Goal: Task Accomplishment & Management: Use online tool/utility

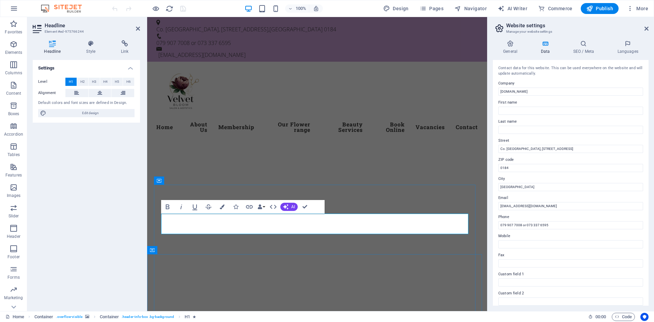
drag, startPoint x: 305, startPoint y: 204, endPoint x: 278, endPoint y: 187, distance: 31.9
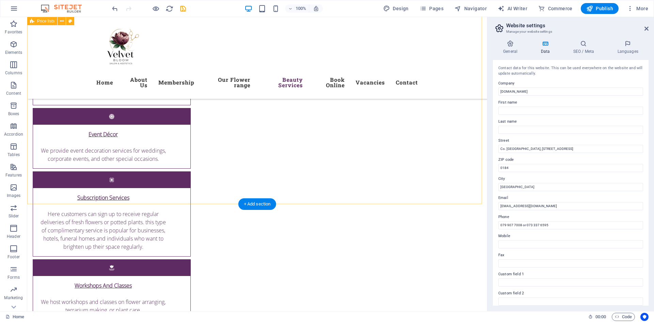
scroll to position [2213, 0]
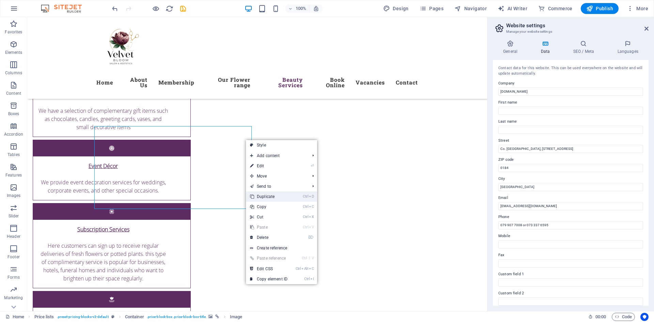
click at [277, 199] on link "Ctrl D Duplicate" at bounding box center [269, 196] width 46 height 10
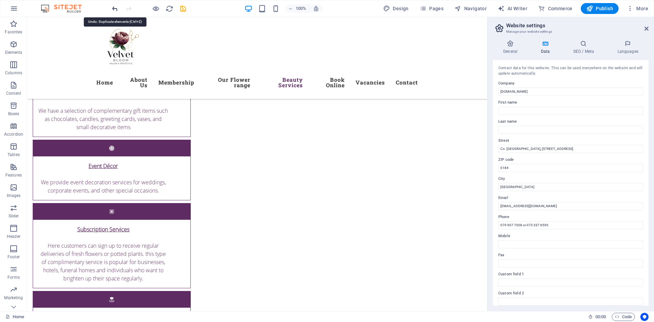
click at [114, 12] on icon "undo" at bounding box center [115, 9] width 8 height 8
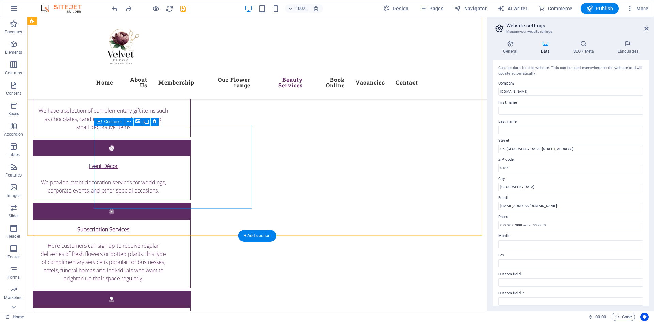
click at [129, 119] on icon at bounding box center [129, 121] width 4 height 7
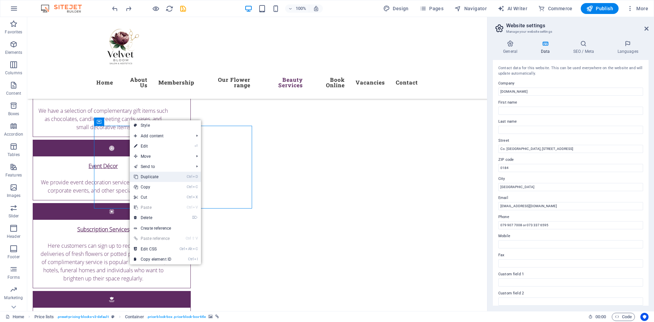
click at [157, 178] on link "Ctrl D Duplicate" at bounding box center [153, 177] width 46 height 10
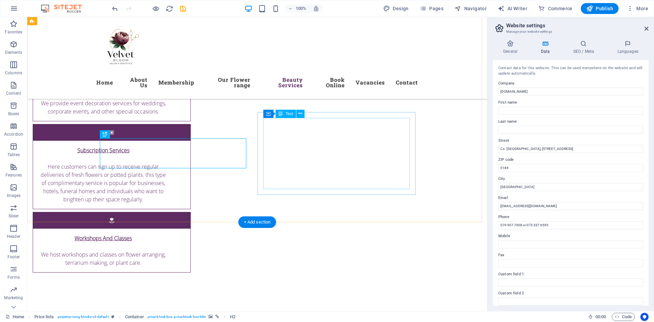
scroll to position [2281, 0]
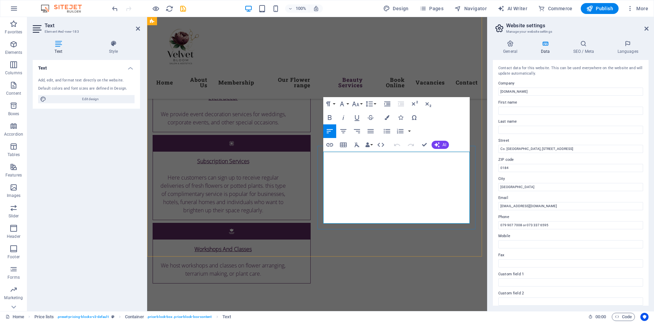
drag, startPoint x: 351, startPoint y: 158, endPoint x: 324, endPoint y: 157, distance: 26.2
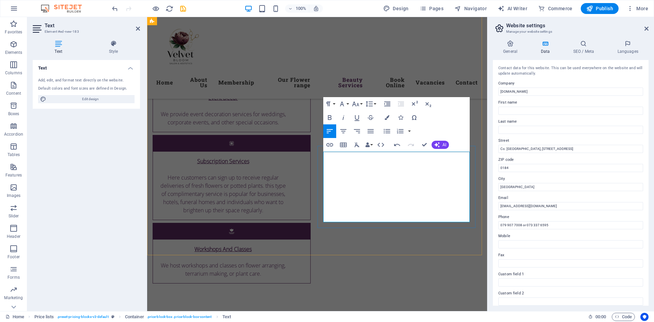
drag, startPoint x: 418, startPoint y: 216, endPoint x: 365, endPoint y: 211, distance: 53.0
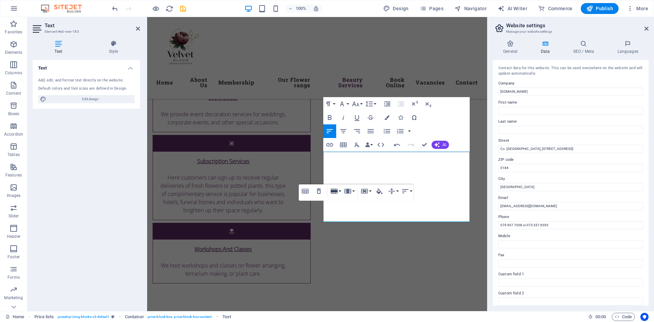
click at [340, 191] on button "Row" at bounding box center [335, 191] width 13 height 14
click at [347, 213] on link "Insert row below" at bounding box center [355, 214] width 52 height 10
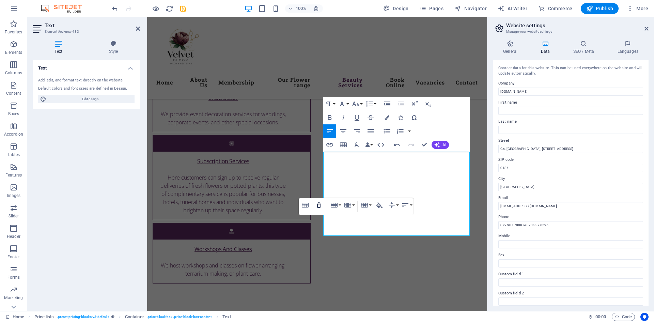
click at [319, 203] on icon "button" at bounding box center [319, 204] width 4 height 5
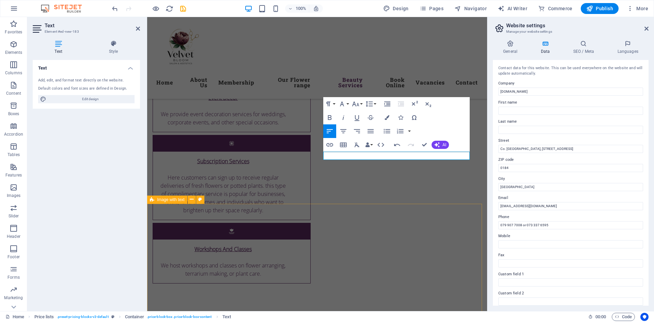
scroll to position [2292, 0]
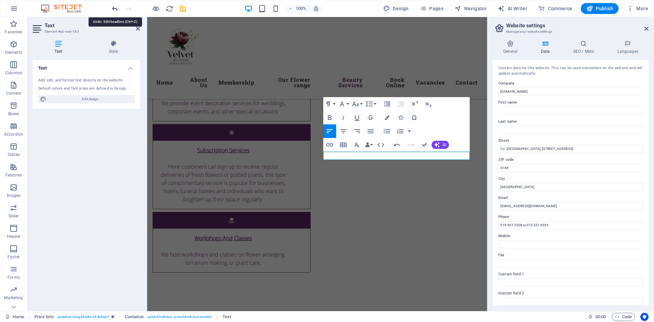
click at [116, 11] on icon "undo" at bounding box center [115, 9] width 8 height 8
click at [394, 141] on icon "button" at bounding box center [397, 145] width 8 height 8
click at [395, 145] on icon "button" at bounding box center [397, 144] width 6 height 2
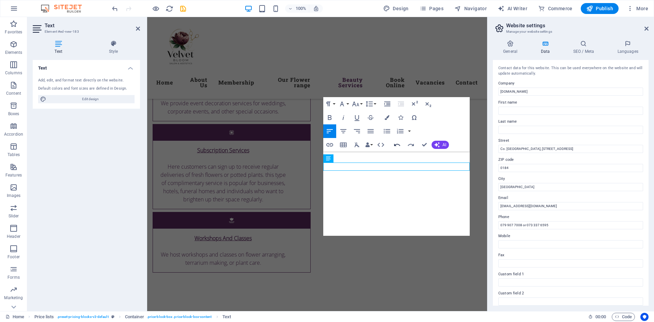
scroll to position [2281, 0]
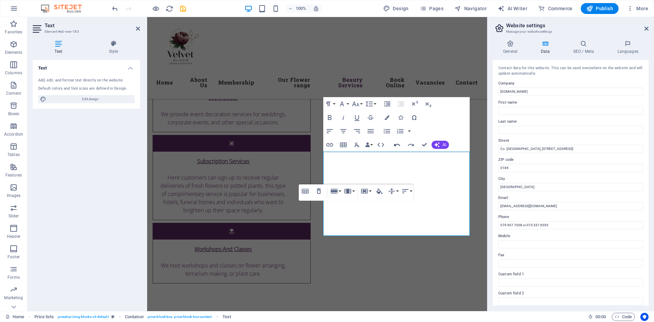
click at [396, 146] on icon "button" at bounding box center [397, 144] width 6 height 2
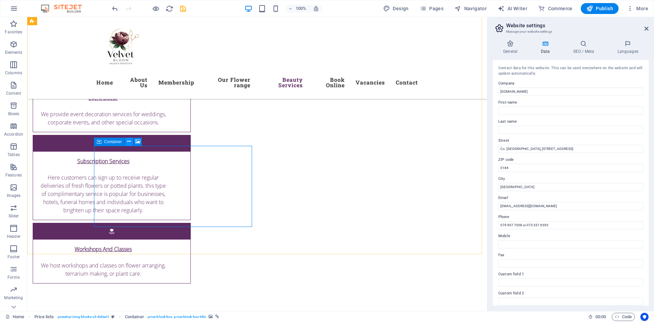
click at [130, 144] on icon at bounding box center [129, 141] width 4 height 7
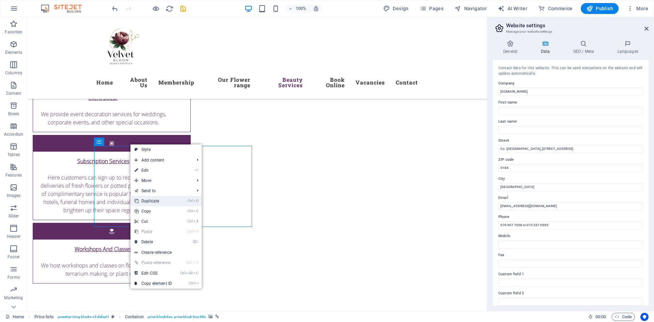
click at [157, 200] on link "Ctrl D Duplicate" at bounding box center [153, 201] width 46 height 10
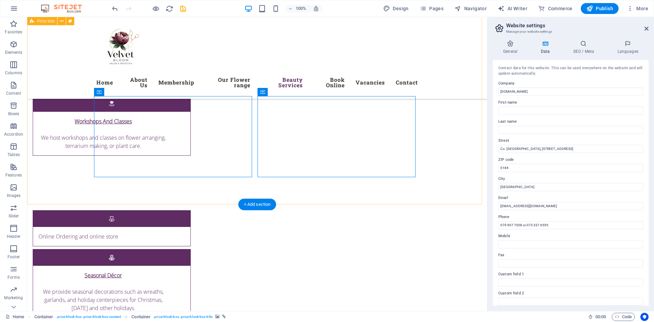
scroll to position [2417, 0]
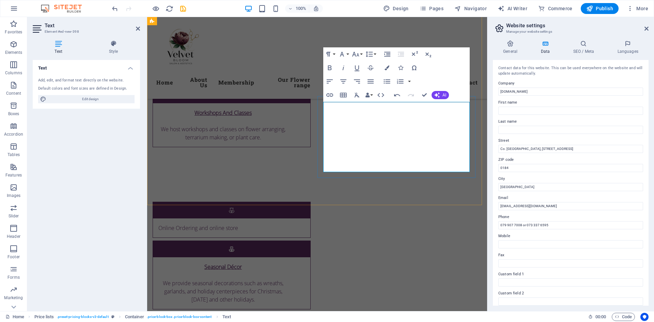
drag, startPoint x: 349, startPoint y: 151, endPoint x: 323, endPoint y: 153, distance: 26.0
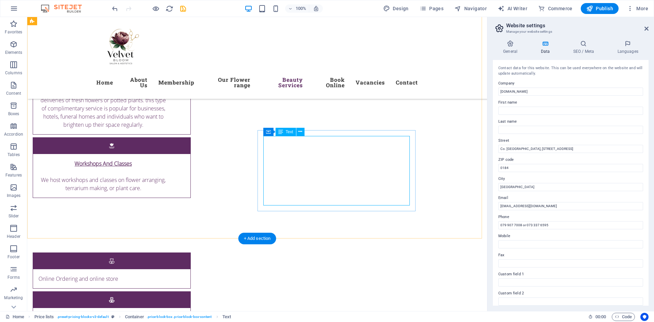
scroll to position [2383, 0]
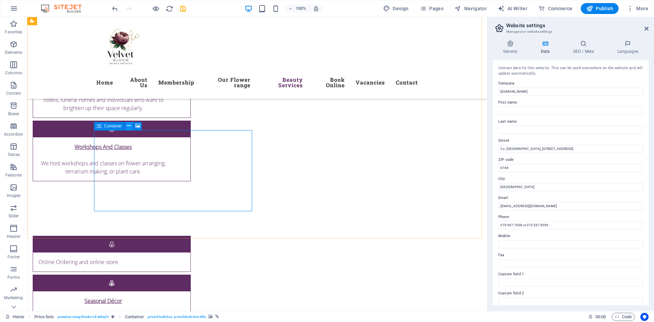
click at [130, 126] on icon at bounding box center [129, 125] width 4 height 7
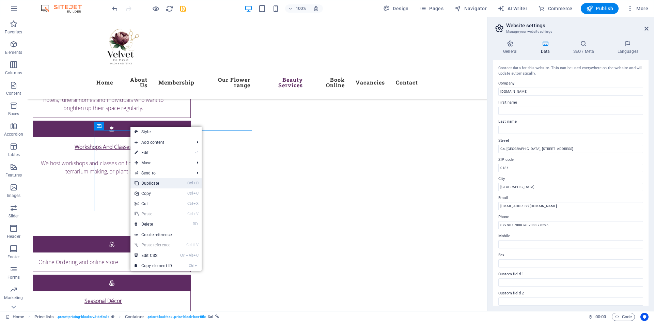
click at [153, 180] on link "Ctrl D Duplicate" at bounding box center [153, 183] width 46 height 10
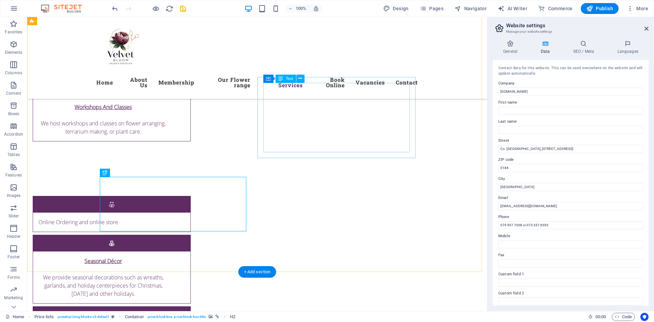
scroll to position [2439, 0]
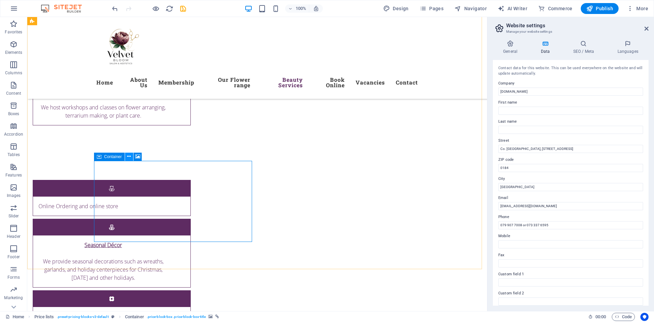
click at [128, 157] on icon at bounding box center [129, 156] width 4 height 7
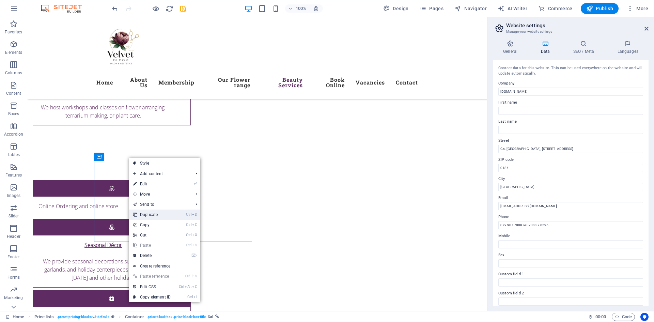
click at [159, 213] on link "Ctrl D Duplicate" at bounding box center [152, 214] width 46 height 10
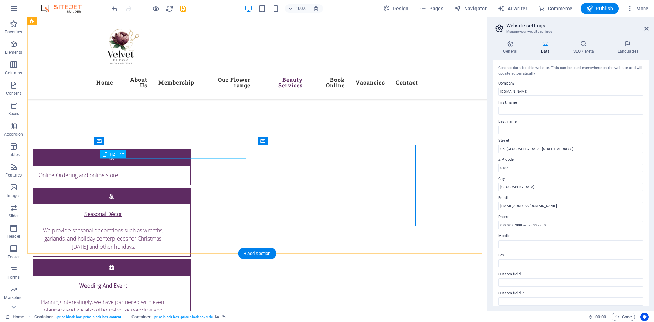
scroll to position [2541, 0]
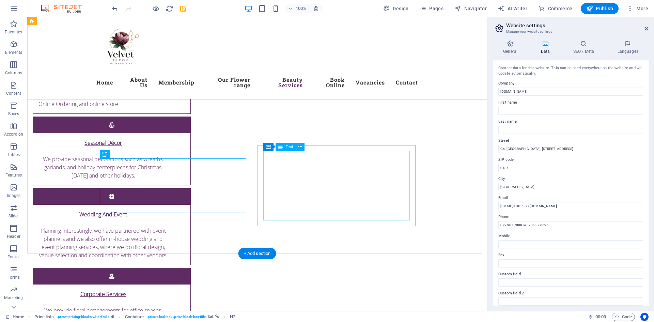
drag, startPoint x: 269, startPoint y: 158, endPoint x: 150, endPoint y: 158, distance: 119.5
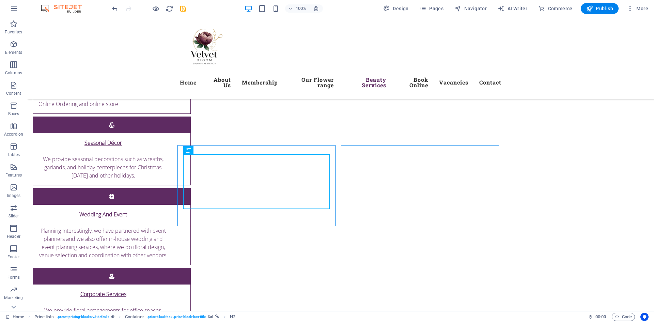
drag, startPoint x: 112, startPoint y: 10, endPoint x: 121, endPoint y: 15, distance: 10.1
click at [112, 10] on icon "undo" at bounding box center [115, 9] width 8 height 8
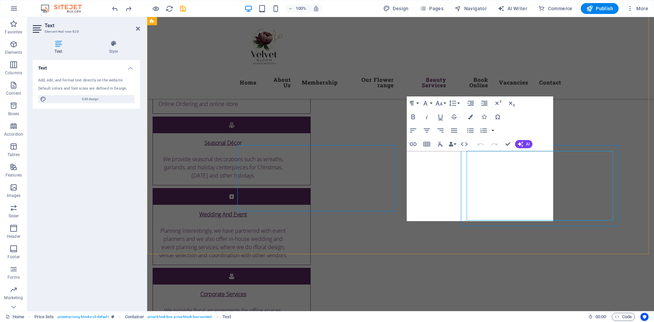
drag, startPoint x: 220, startPoint y: 212, endPoint x: 207, endPoint y: 91, distance: 121.9
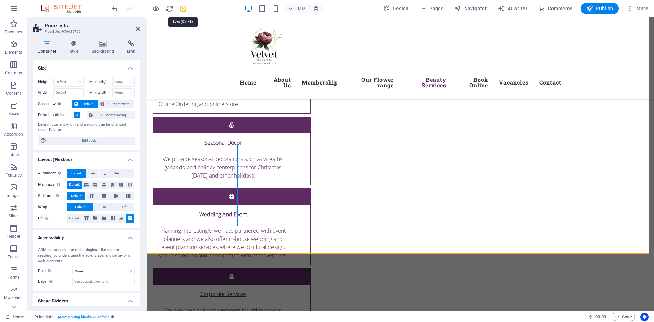
click at [182, 9] on icon "save" at bounding box center [183, 9] width 8 height 8
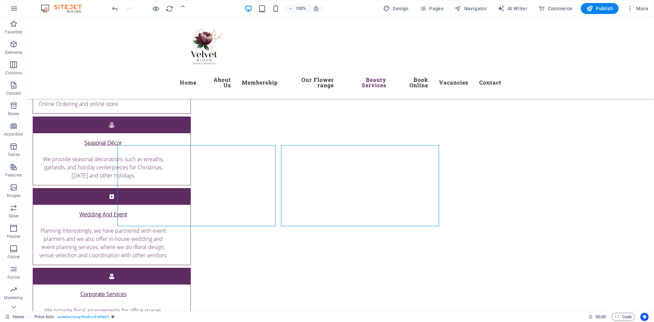
checkbox input "false"
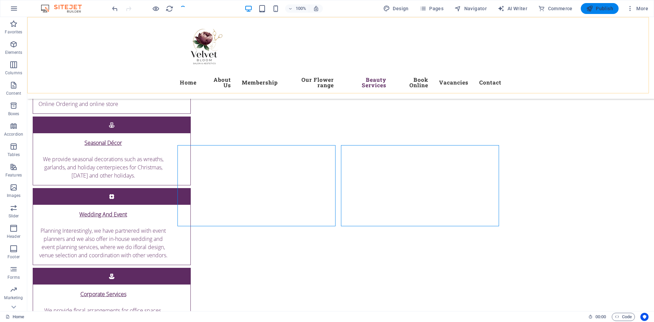
click at [601, 9] on span "Publish" at bounding box center [599, 8] width 27 height 7
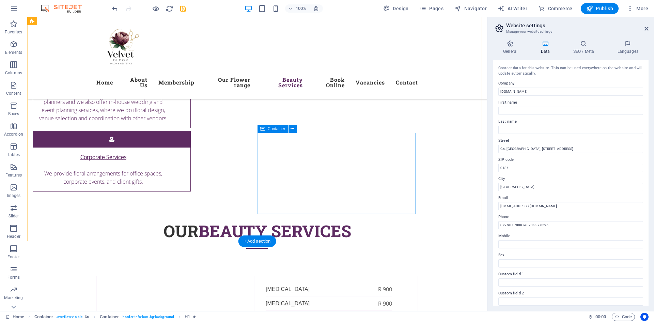
scroll to position [2519, 0]
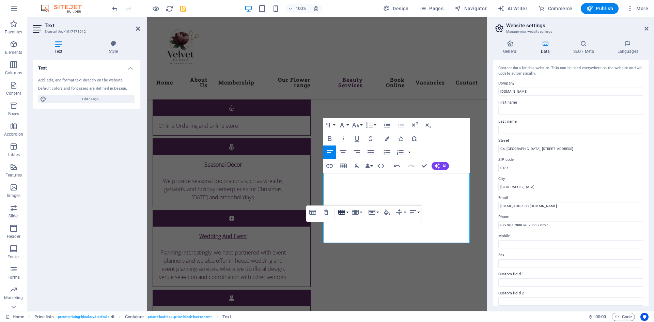
click at [349, 211] on button "Row" at bounding box center [342, 212] width 13 height 14
click at [365, 246] on link "Delete row" at bounding box center [362, 246] width 52 height 10
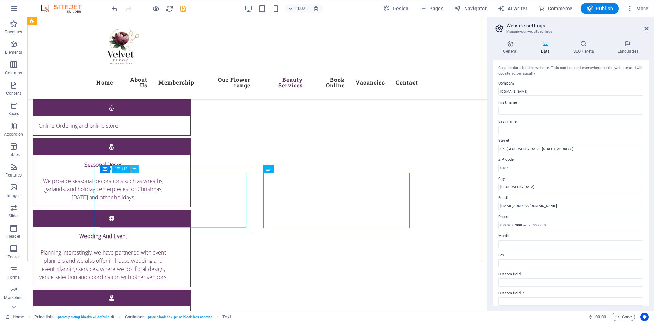
click at [135, 167] on icon at bounding box center [134, 168] width 4 height 7
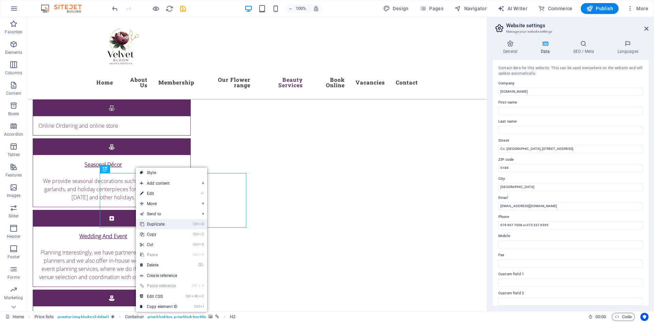
click at [161, 225] on link "Ctrl D Duplicate" at bounding box center [159, 224] width 46 height 10
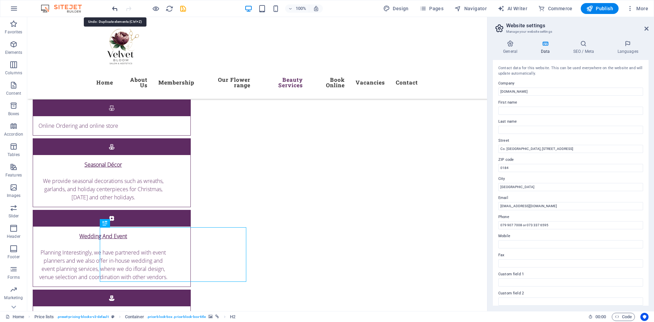
click at [115, 10] on icon "undo" at bounding box center [115, 9] width 8 height 8
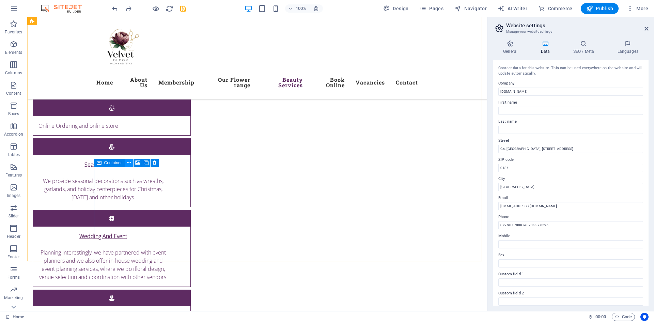
click at [129, 163] on icon at bounding box center [129, 162] width 4 height 7
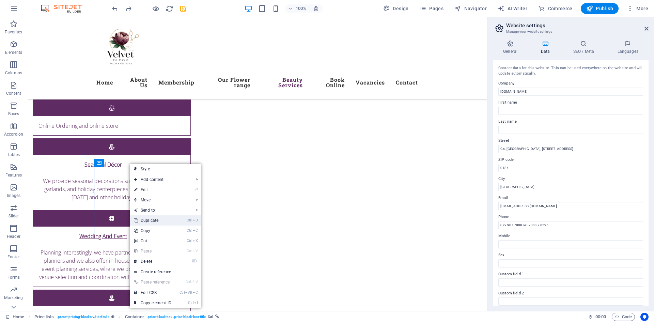
click at [159, 217] on link "Ctrl D Duplicate" at bounding box center [153, 220] width 46 height 10
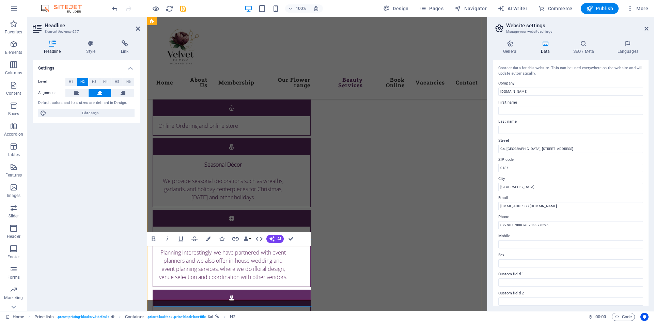
scroll to position [0, 0]
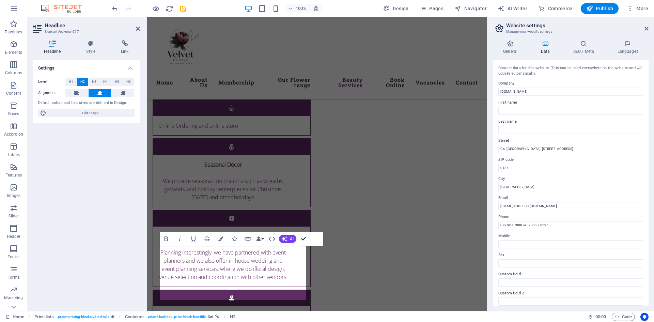
drag, startPoint x: 304, startPoint y: 237, endPoint x: 279, endPoint y: 219, distance: 30.7
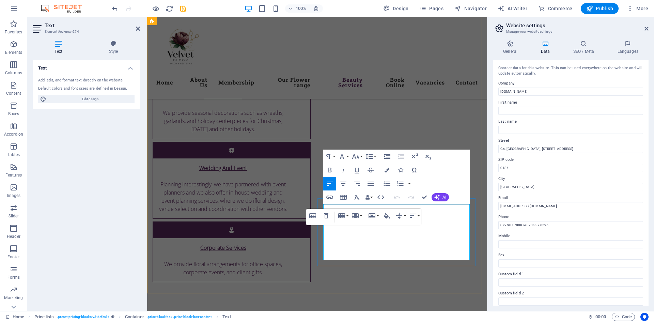
scroll to position [2553, 0]
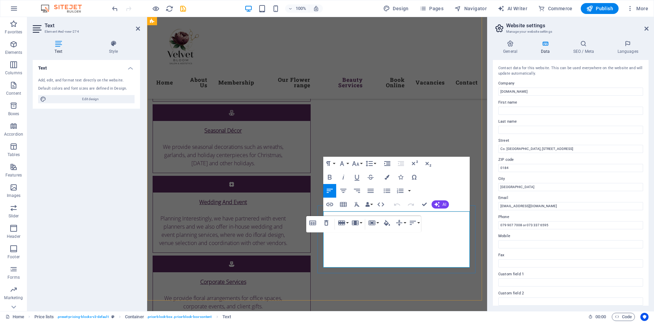
drag, startPoint x: 338, startPoint y: 219, endPoint x: 377, endPoint y: 212, distance: 39.7
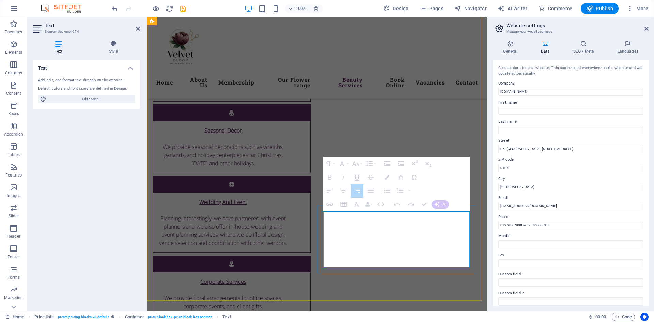
drag, startPoint x: 427, startPoint y: 219, endPoint x: 343, endPoint y: 219, distance: 83.4
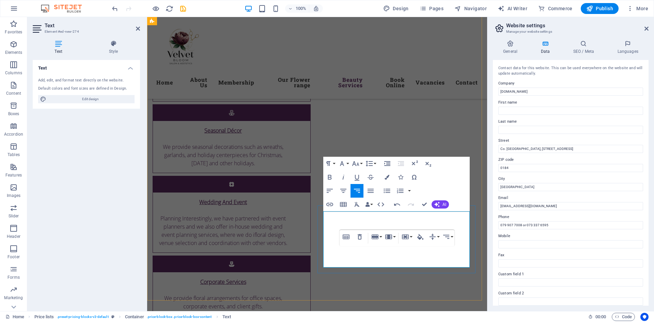
drag, startPoint x: 430, startPoint y: 219, endPoint x: 380, endPoint y: 220, distance: 50.4
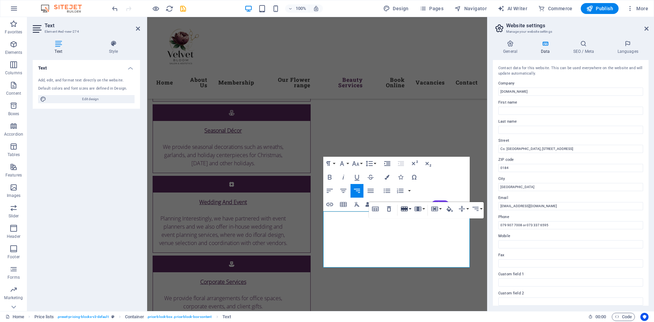
click at [411, 215] on button "Row" at bounding box center [405, 209] width 13 height 14
click at [375, 218] on div "Table Header Remove Table Row Insert row above Insert row below Delete row Colu…" at bounding box center [426, 210] width 115 height 16
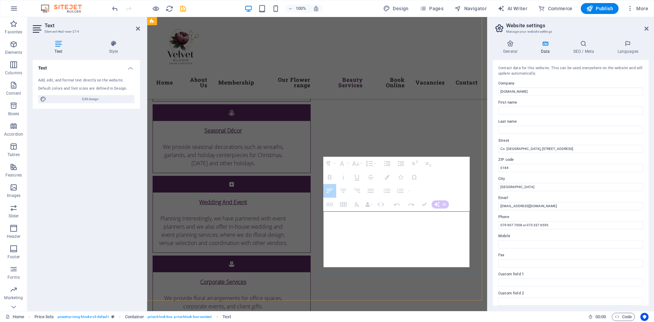
drag, startPoint x: 357, startPoint y: 217, endPoint x: 409, endPoint y: 216, distance: 52.4
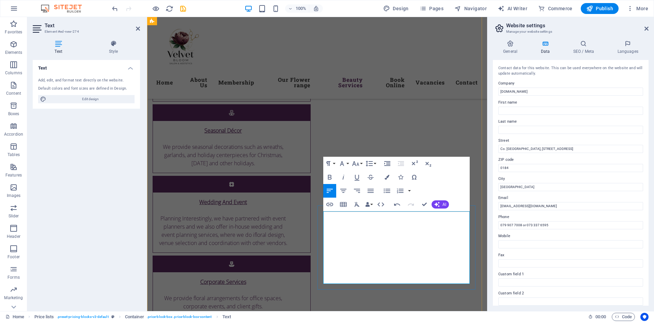
click at [381, 225] on button "Row" at bounding box center [375, 225] width 13 height 14
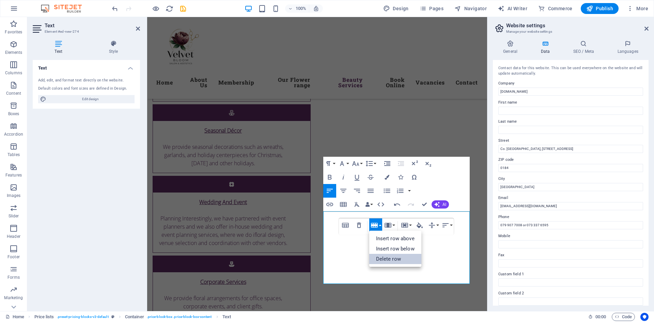
click at [382, 258] on link "Delete row" at bounding box center [395, 259] width 52 height 10
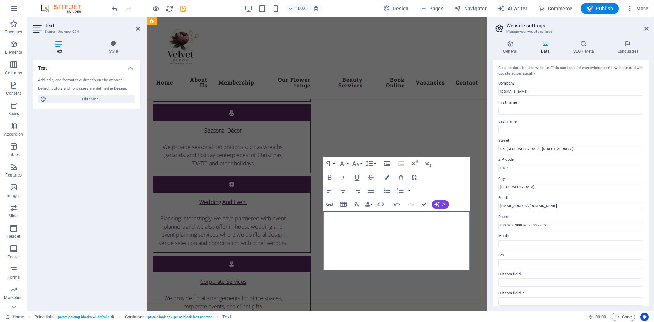
click at [380, 225] on button "Row" at bounding box center [375, 225] width 13 height 14
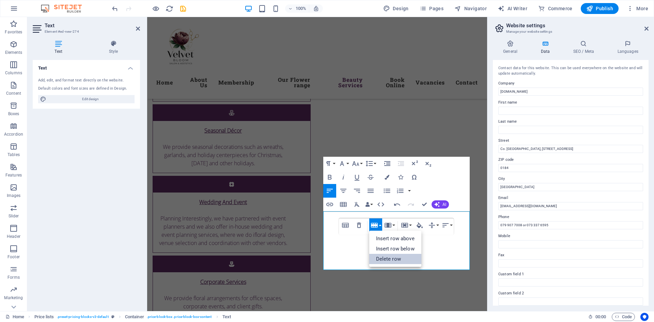
click at [378, 257] on link "Delete row" at bounding box center [395, 259] width 52 height 10
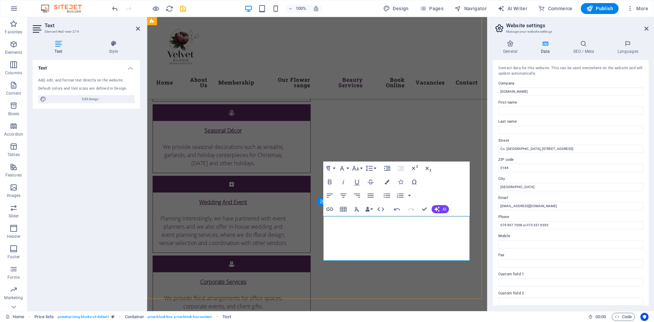
click at [380, 229] on button "Row" at bounding box center [375, 230] width 13 height 14
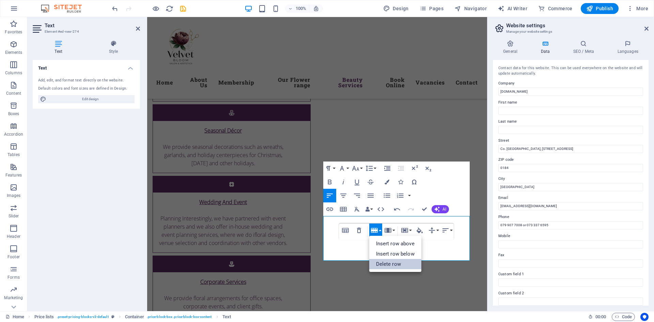
click at [374, 265] on link "Delete row" at bounding box center [395, 264] width 52 height 10
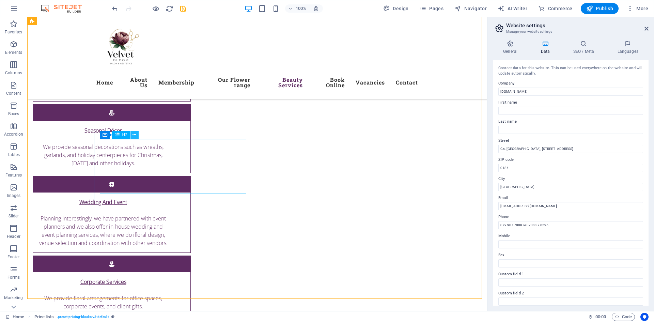
click at [135, 134] on icon at bounding box center [134, 134] width 4 height 7
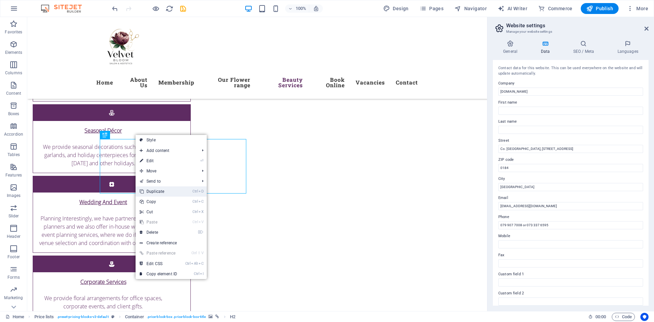
click at [166, 190] on link "Ctrl D Duplicate" at bounding box center [158, 191] width 46 height 10
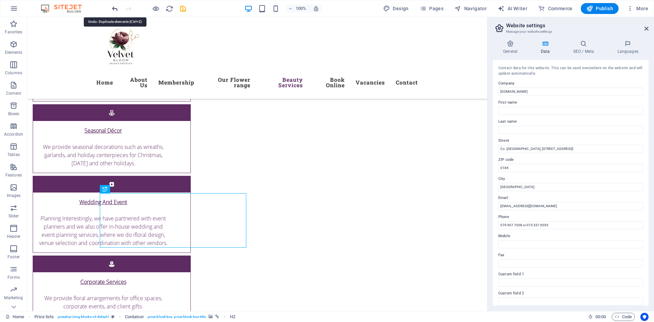
click at [112, 10] on icon "undo" at bounding box center [115, 9] width 8 height 8
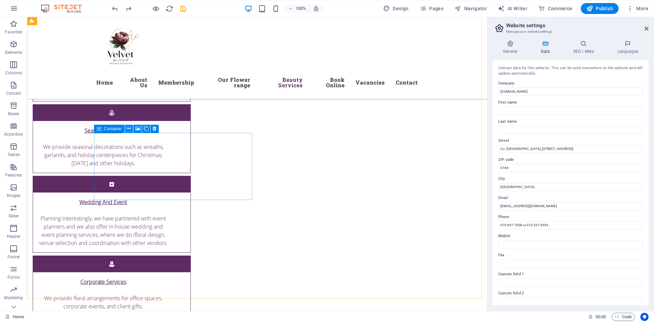
click at [127, 129] on button at bounding box center [129, 129] width 8 height 8
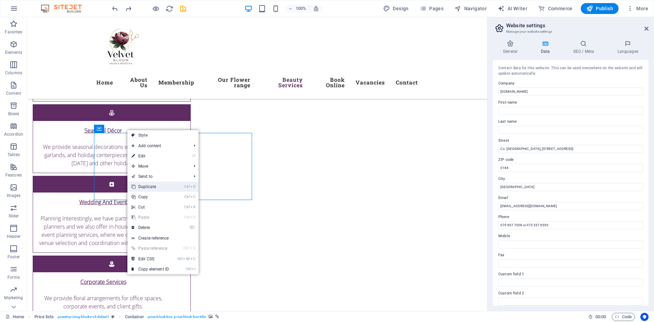
click at [157, 184] on link "Ctrl D Duplicate" at bounding box center [150, 186] width 46 height 10
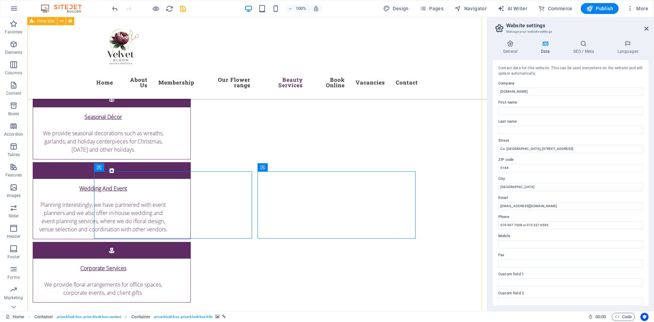
scroll to position [2587, 0]
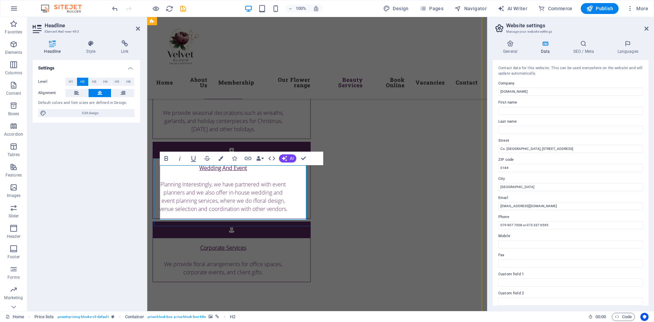
scroll to position [2600, 0]
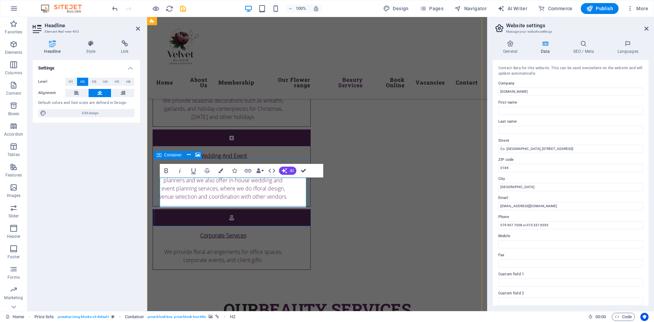
drag, startPoint x: 303, startPoint y: 169, endPoint x: 276, endPoint y: 153, distance: 31.9
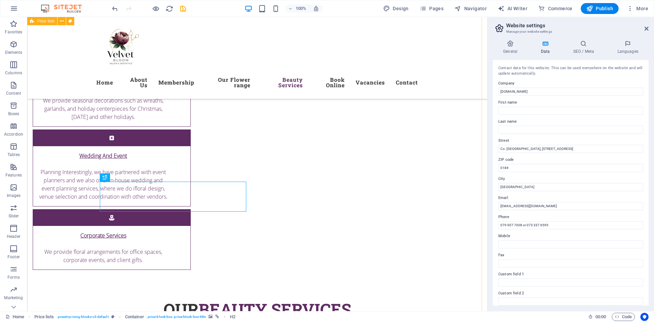
drag, startPoint x: 101, startPoint y: 158, endPoint x: 105, endPoint y: 167, distance: 9.4
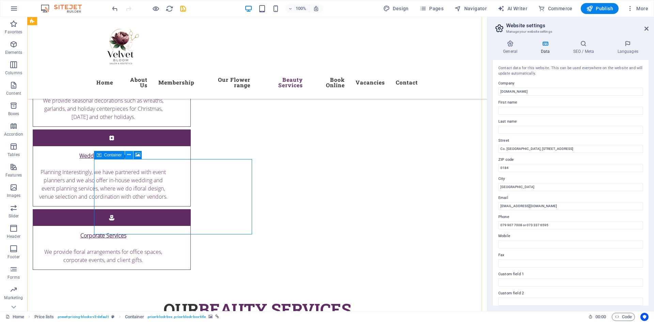
click at [130, 157] on icon at bounding box center [129, 154] width 4 height 7
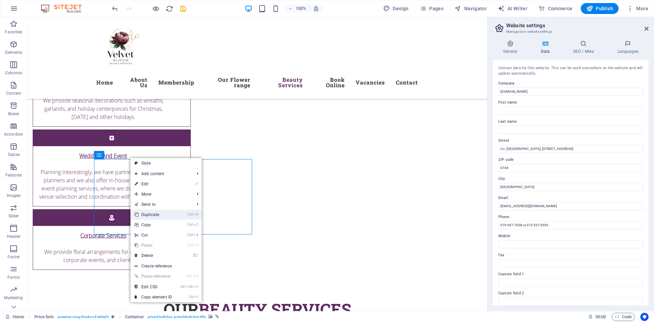
click at [159, 212] on link "Ctrl D Duplicate" at bounding box center [153, 214] width 46 height 10
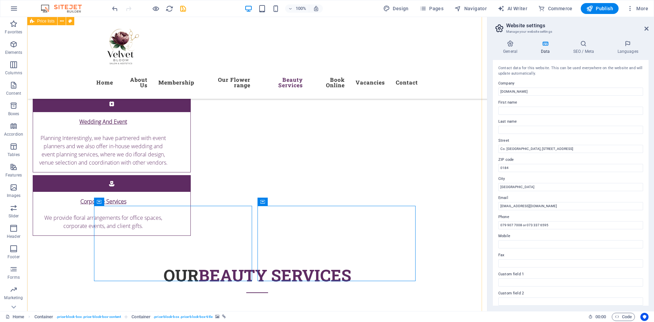
scroll to position [2668, 0]
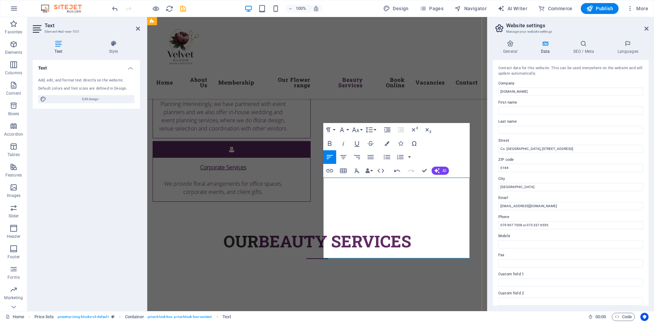
drag, startPoint x: 439, startPoint y: 188, endPoint x: 468, endPoint y: 189, distance: 28.6
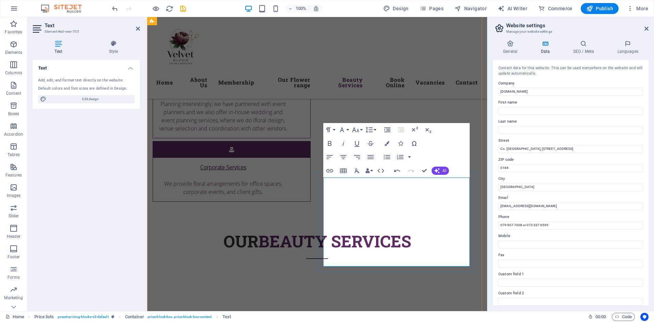
drag, startPoint x: 435, startPoint y: 228, endPoint x: 468, endPoint y: 226, distance: 33.1
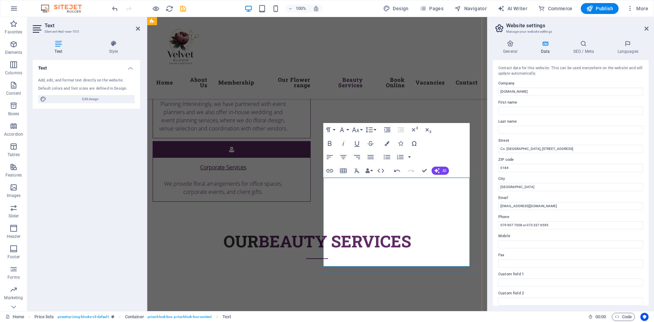
drag, startPoint x: 466, startPoint y: 259, endPoint x: 461, endPoint y: 262, distance: 5.3
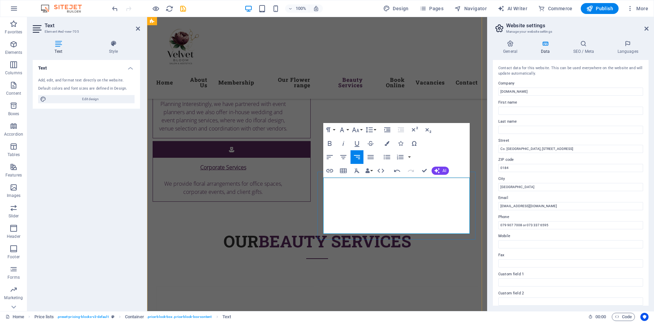
click at [369, 204] on button "Row" at bounding box center [363, 203] width 13 height 14
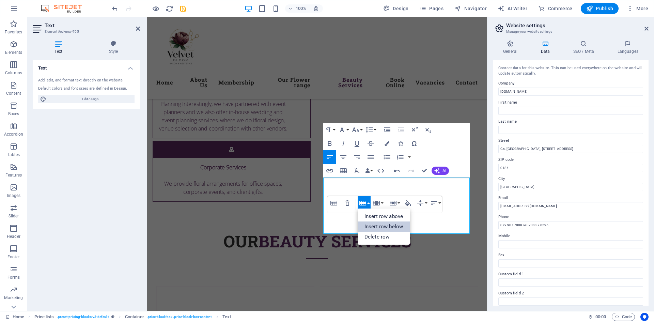
click at [380, 226] on link "Insert row below" at bounding box center [383, 226] width 52 height 10
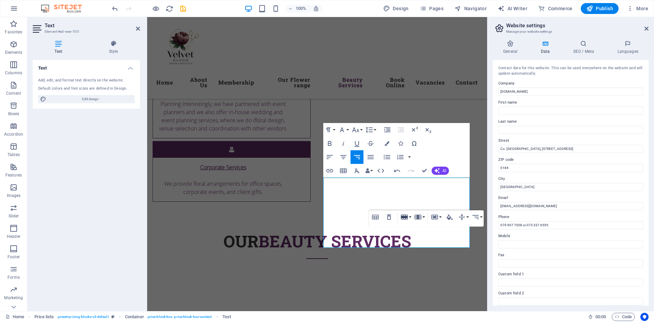
click at [410, 218] on button "Row" at bounding box center [405, 217] width 13 height 14
click at [417, 237] on link "Insert row below" at bounding box center [425, 240] width 52 height 10
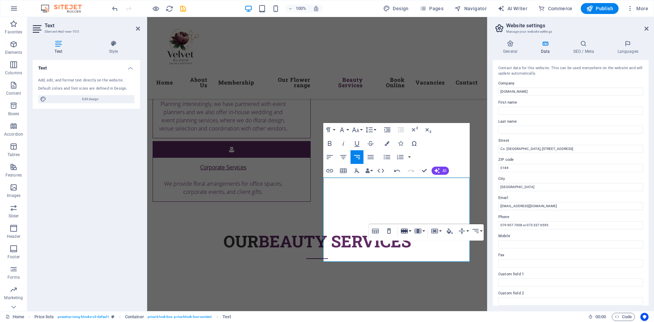
click at [410, 233] on button "Row" at bounding box center [405, 231] width 13 height 14
click at [417, 255] on link "Insert row below" at bounding box center [425, 254] width 52 height 10
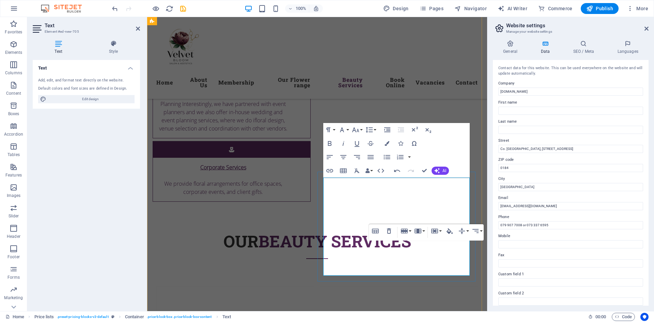
drag, startPoint x: 356, startPoint y: 266, endPoint x: 358, endPoint y: 271, distance: 5.5
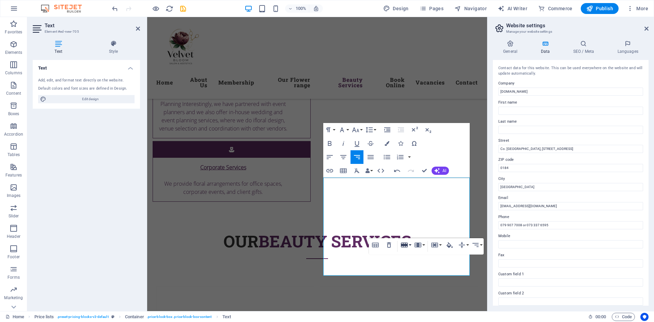
click at [409, 244] on button "Row" at bounding box center [405, 245] width 13 height 14
click at [420, 267] on link "Insert row below" at bounding box center [425, 268] width 52 height 10
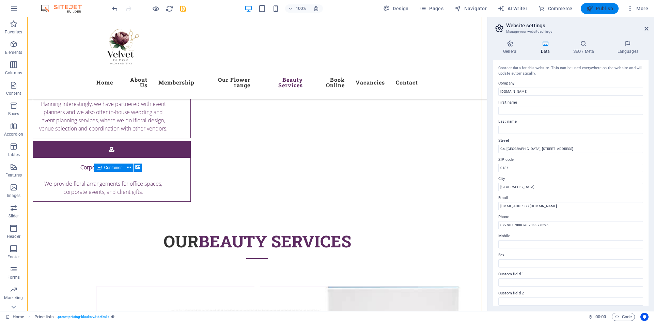
click at [599, 8] on span "Publish" at bounding box center [599, 8] width 27 height 7
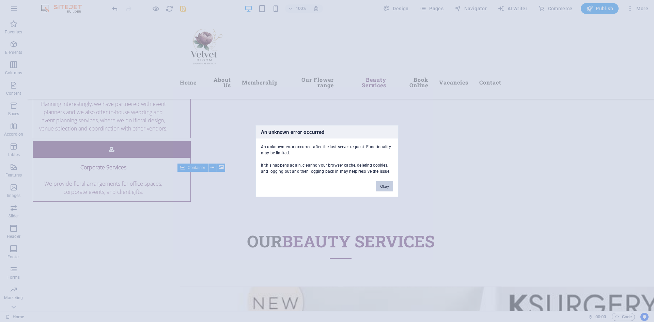
click at [381, 187] on button "Okay" at bounding box center [384, 186] width 17 height 10
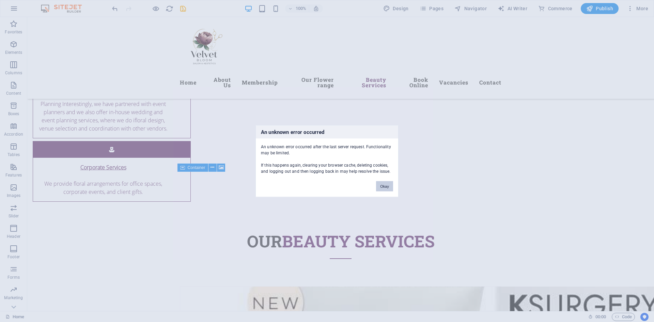
click at [380, 187] on button "Okay" at bounding box center [384, 186] width 17 height 10
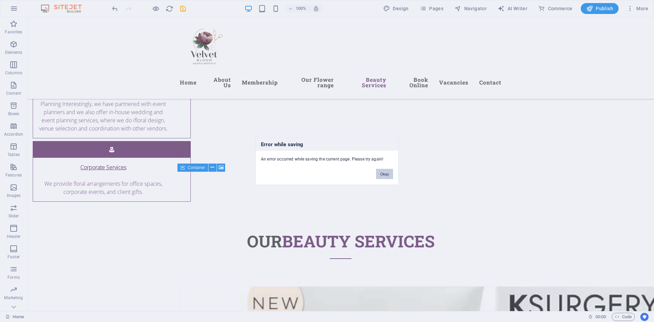
click at [379, 177] on button "Okay" at bounding box center [384, 174] width 17 height 10
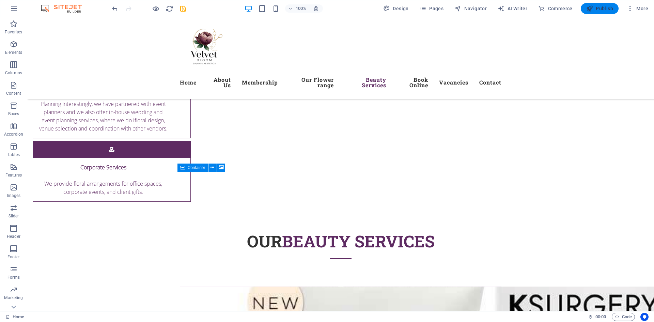
click at [599, 11] on span "Publish" at bounding box center [599, 8] width 27 height 7
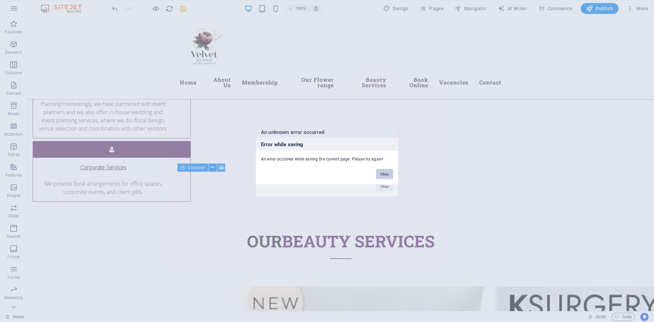
click at [386, 174] on button "Okay" at bounding box center [384, 174] width 17 height 10
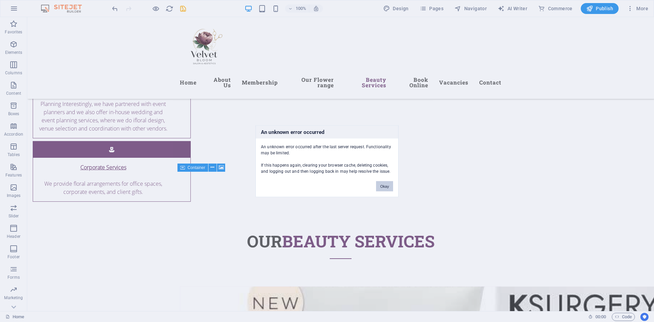
click at [383, 183] on button "Okay" at bounding box center [384, 186] width 17 height 10
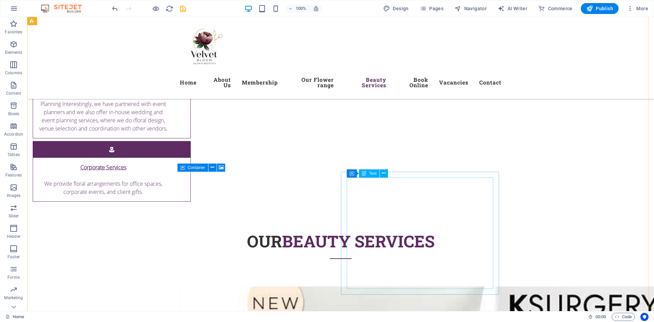
click at [182, 11] on icon "save" at bounding box center [183, 9] width 8 height 8
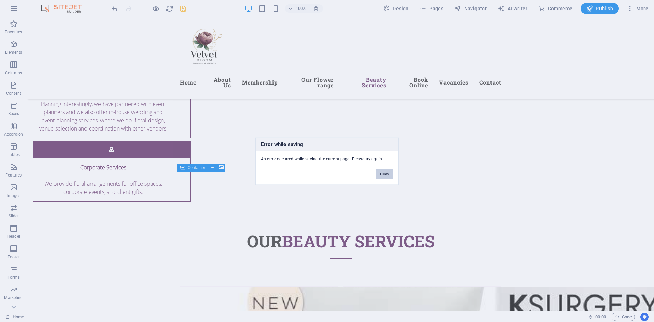
click at [382, 170] on button "Okay" at bounding box center [384, 174] width 17 height 10
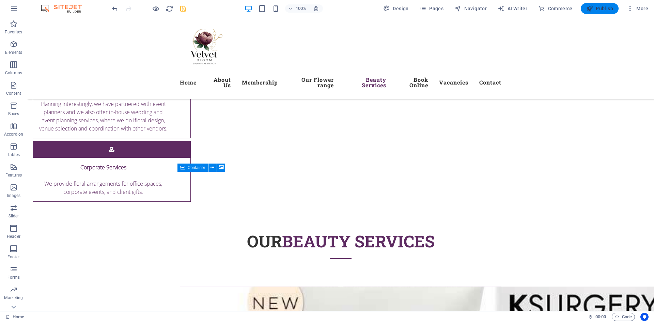
click at [592, 9] on icon "button" at bounding box center [589, 8] width 7 height 7
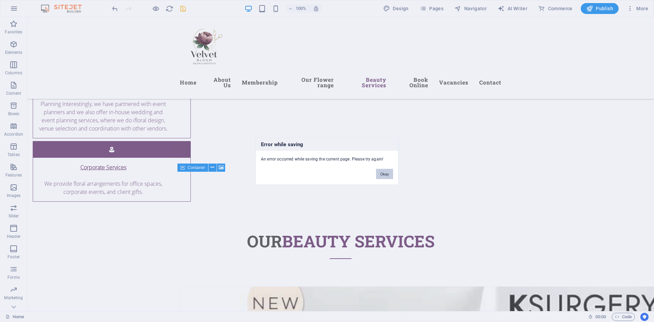
drag, startPoint x: 387, startPoint y: 170, endPoint x: 360, endPoint y: 154, distance: 31.5
click at [387, 170] on button "Okay" at bounding box center [384, 174] width 17 height 10
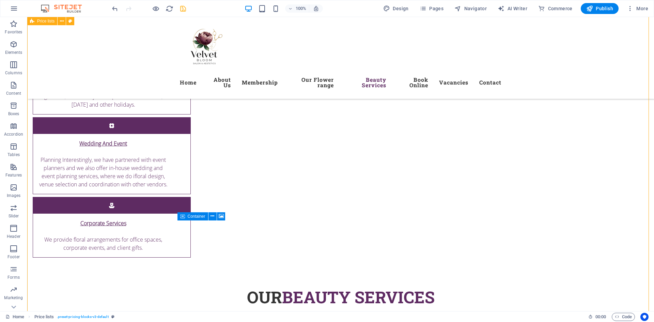
scroll to position [2570, 0]
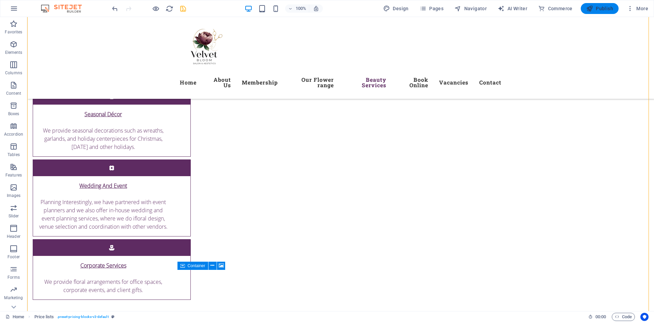
click at [595, 9] on span "Publish" at bounding box center [599, 8] width 27 height 7
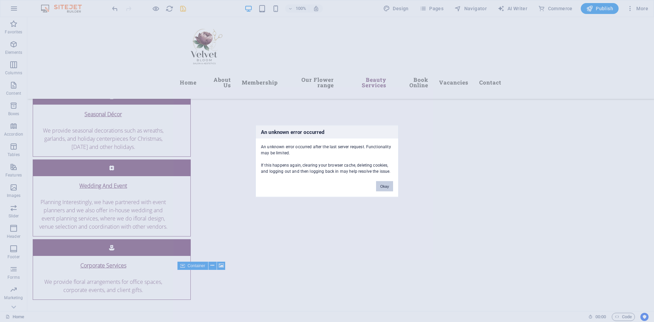
click at [382, 187] on button "Okay" at bounding box center [384, 186] width 17 height 10
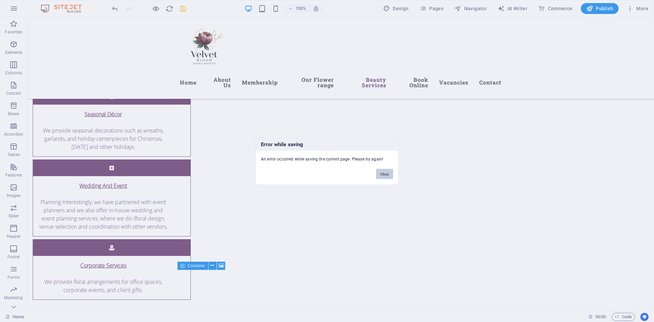
drag, startPoint x: 389, startPoint y: 176, endPoint x: 590, endPoint y: 23, distance: 251.9
click at [389, 176] on button "Okay" at bounding box center [384, 174] width 17 height 10
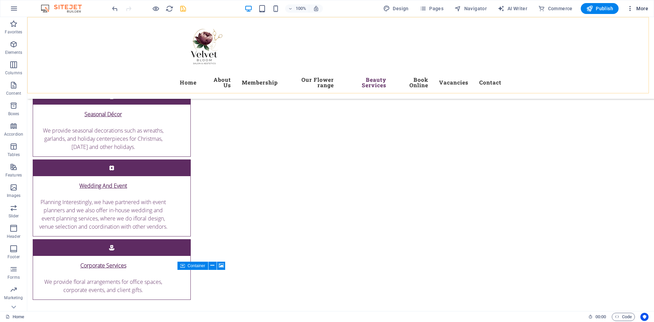
click at [631, 11] on icon "button" at bounding box center [629, 8] width 7 height 7
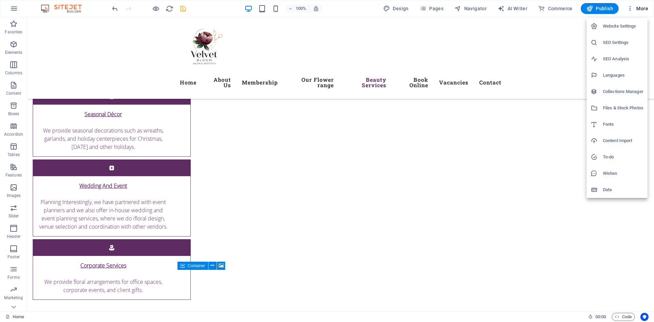
click at [563, 149] on div at bounding box center [327, 161] width 654 height 322
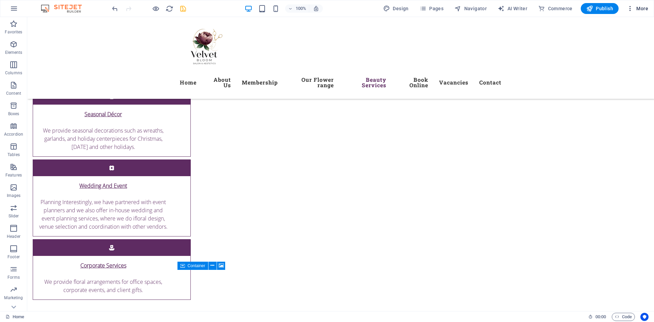
click at [631, 6] on icon "button" at bounding box center [629, 8] width 7 height 7
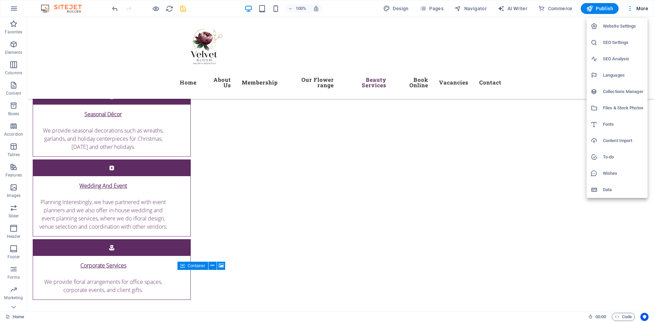
click at [528, 47] on div at bounding box center [327, 161] width 654 height 322
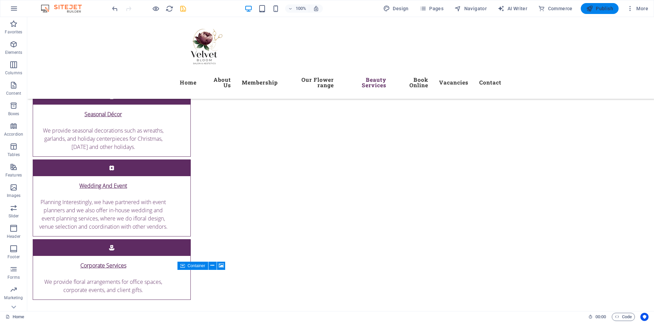
click at [597, 9] on span "Publish" at bounding box center [599, 8] width 27 height 7
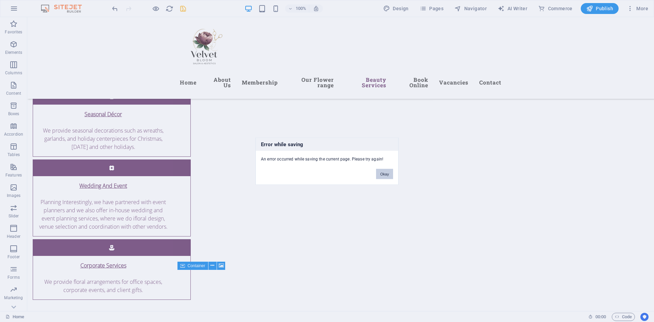
drag, startPoint x: 389, startPoint y: 173, endPoint x: 365, endPoint y: 155, distance: 30.6
click at [389, 173] on button "Okay" at bounding box center [384, 174] width 17 height 10
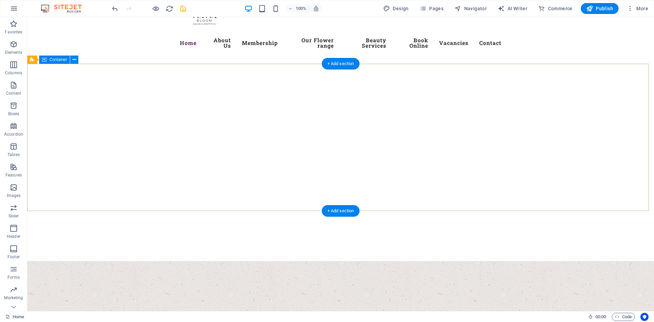
scroll to position [34, 0]
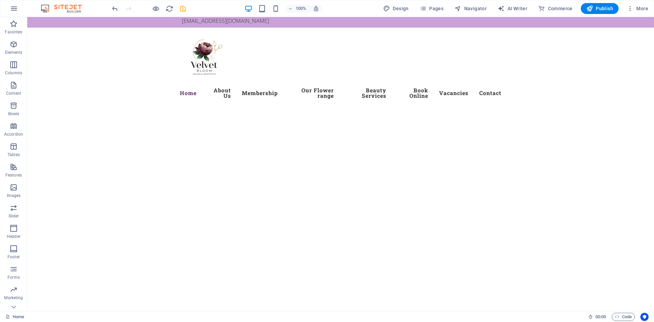
click at [181, 10] on icon "save" at bounding box center [183, 9] width 8 height 8
checkbox input "false"
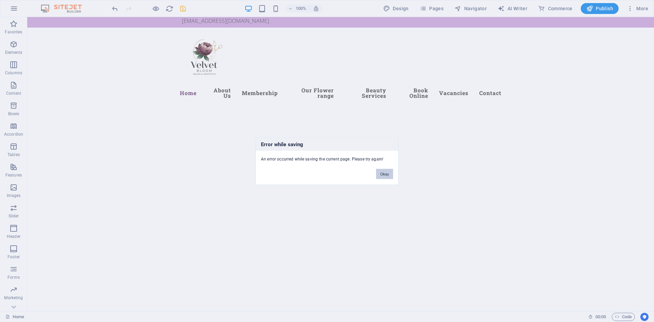
drag, startPoint x: 382, startPoint y: 176, endPoint x: 211, endPoint y: 81, distance: 195.1
click at [382, 176] on button "Okay" at bounding box center [384, 174] width 17 height 10
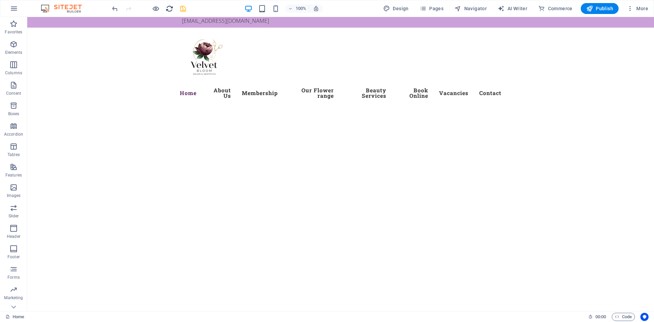
click at [166, 8] on icon "reload" at bounding box center [169, 9] width 8 height 8
click at [166, 10] on icon "reload" at bounding box center [169, 9] width 8 height 8
